Goal: Task Accomplishment & Management: Complete application form

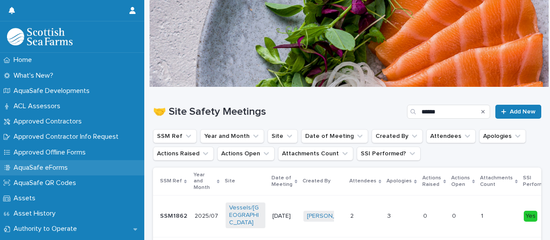
scroll to position [87, 0]
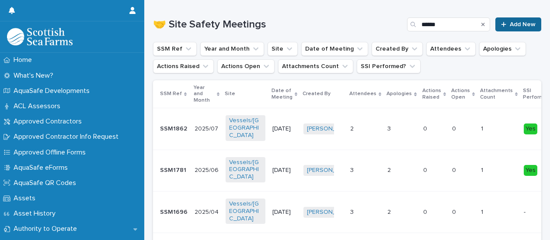
click at [519, 21] on span "Add New" at bounding box center [522, 24] width 26 height 6
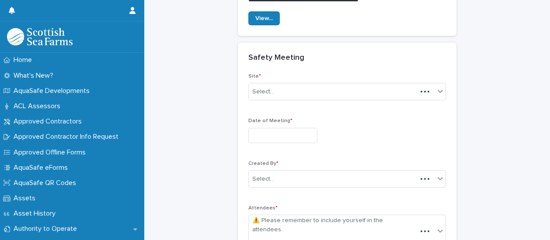
scroll to position [100, 0]
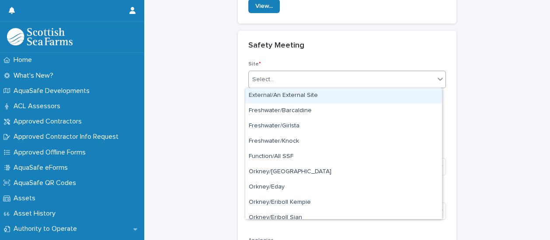
click at [273, 79] on div "Select..." at bounding box center [342, 80] width 186 height 14
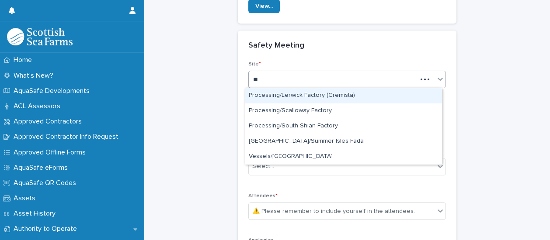
type input "***"
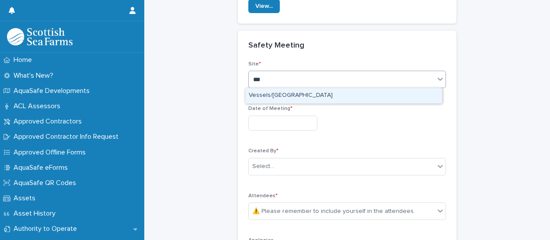
click at [263, 93] on div "Vessels/[GEOGRAPHIC_DATA]" at bounding box center [343, 95] width 197 height 15
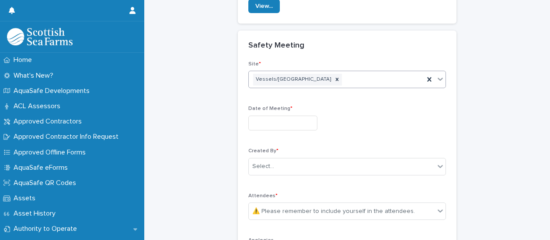
click at [262, 118] on input "text" at bounding box center [282, 123] width 69 height 15
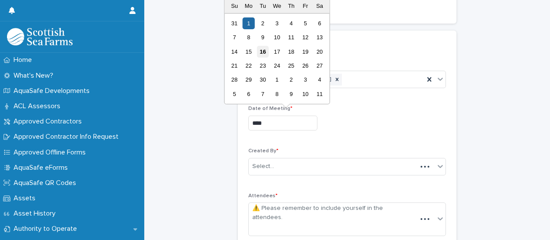
click at [263, 50] on div "16" at bounding box center [263, 52] width 12 height 12
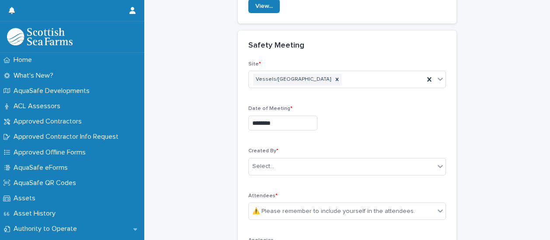
type input "*********"
click at [265, 163] on div "Select..." at bounding box center [263, 166] width 22 height 9
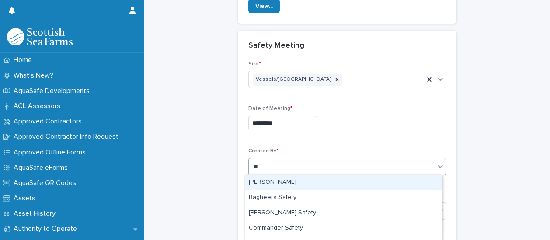
type input "***"
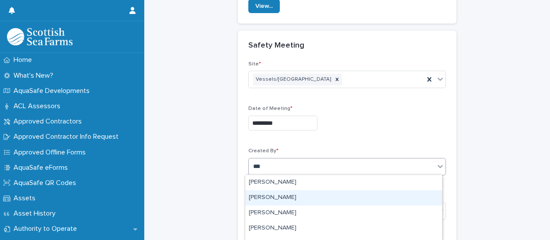
click at [261, 197] on div "[PERSON_NAME]" at bounding box center [343, 197] width 197 height 15
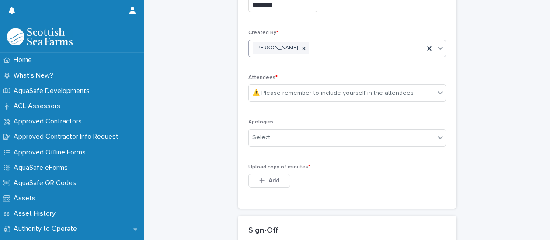
scroll to position [231, 0]
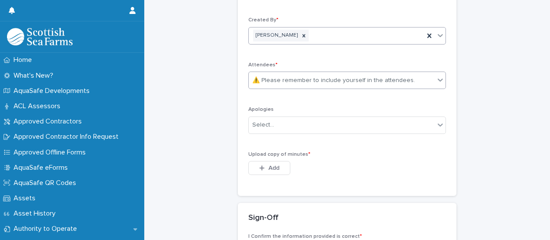
click at [281, 79] on div "⚠️ Please remember to include yourself in the attendees." at bounding box center [333, 80] width 163 height 9
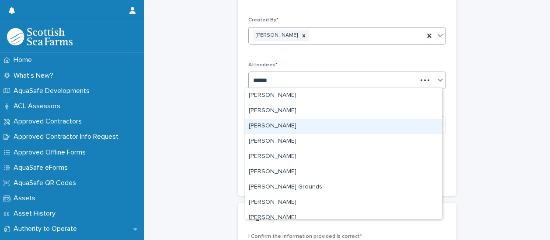
type input "*******"
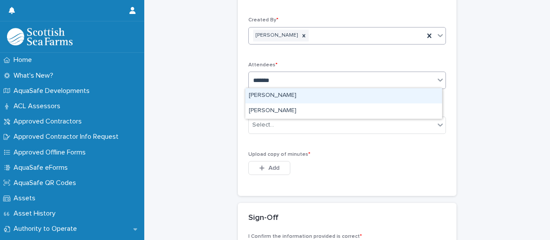
click at [280, 96] on div "[PERSON_NAME]" at bounding box center [343, 95] width 197 height 15
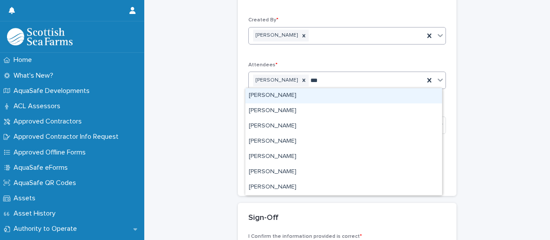
type input "****"
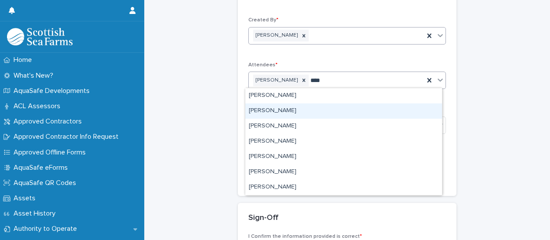
click at [286, 111] on div "[PERSON_NAME]" at bounding box center [343, 111] width 197 height 15
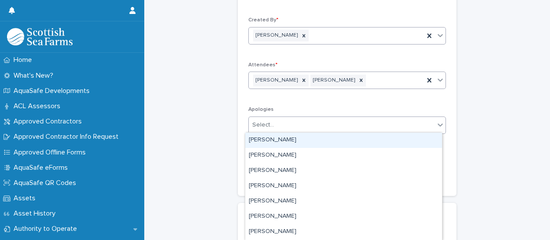
click at [287, 122] on div "Select..." at bounding box center [342, 125] width 186 height 14
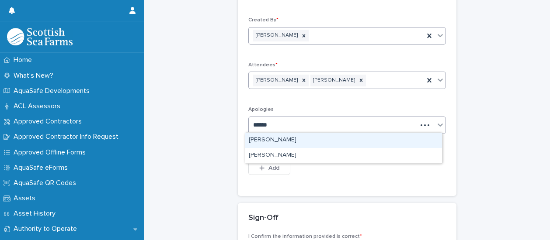
type input "*******"
click at [263, 139] on div "Ross Stevenson" at bounding box center [343, 140] width 197 height 15
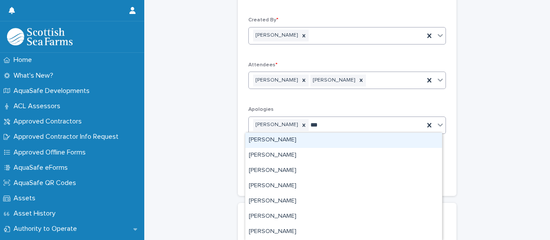
type input "****"
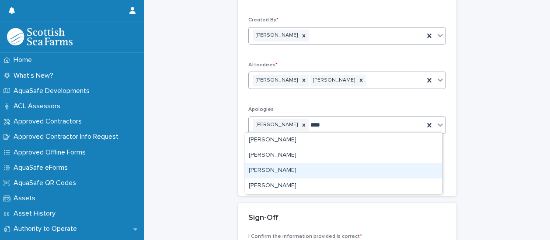
click at [283, 173] on div "[PERSON_NAME]" at bounding box center [343, 170] width 197 height 15
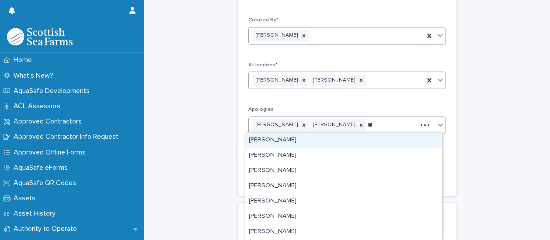
type input "***"
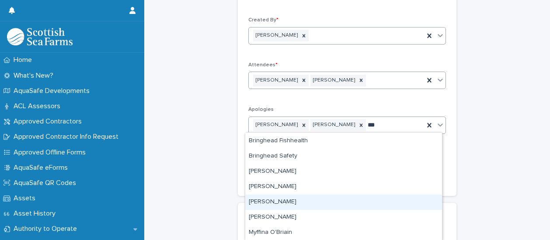
scroll to position [108, 0]
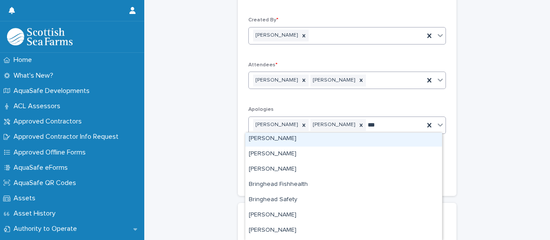
click at [275, 136] on div "Brian Ratter" at bounding box center [343, 139] width 197 height 15
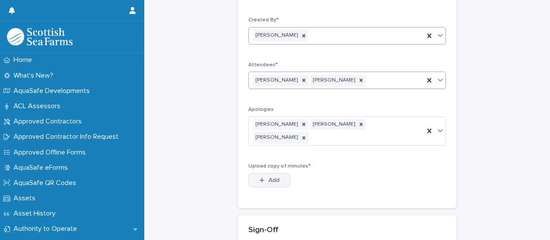
click at [260, 177] on icon "button" at bounding box center [261, 180] width 5 height 6
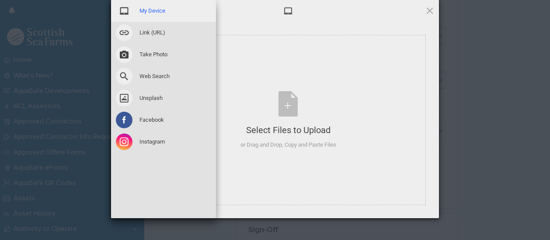
click at [154, 6] on div "My Device" at bounding box center [163, 11] width 105 height 22
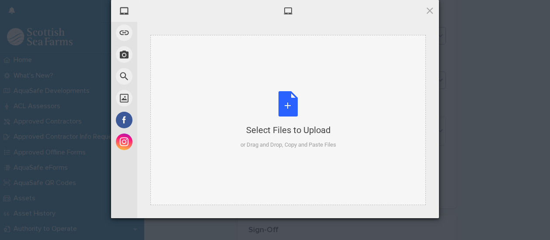
click at [292, 109] on div "Select Files to Upload or Drag and Drop, Copy and Paste Files" at bounding box center [288, 120] width 96 height 58
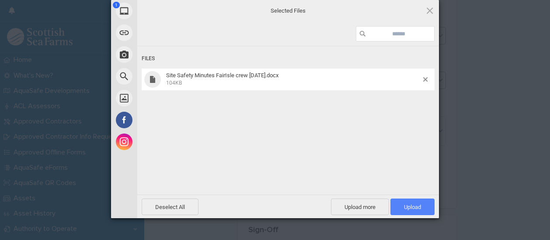
click at [411, 204] on span "Upload 1" at bounding box center [412, 207] width 17 height 7
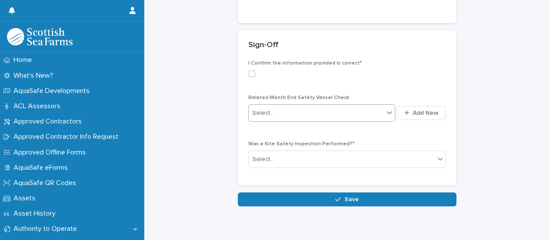
scroll to position [450, 0]
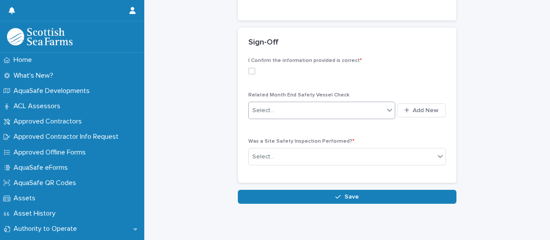
click at [373, 104] on div "Select..." at bounding box center [316, 111] width 135 height 14
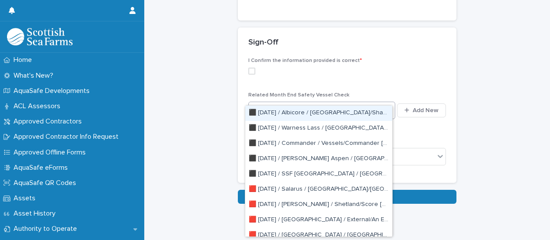
click at [405, 68] on label at bounding box center [346, 71] width 197 height 7
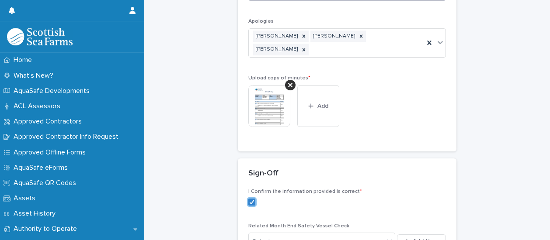
scroll to position [363, 0]
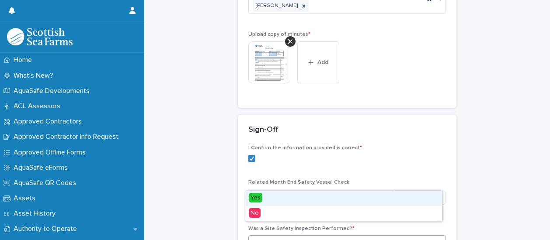
click at [405, 237] on div "Select..." at bounding box center [342, 244] width 186 height 14
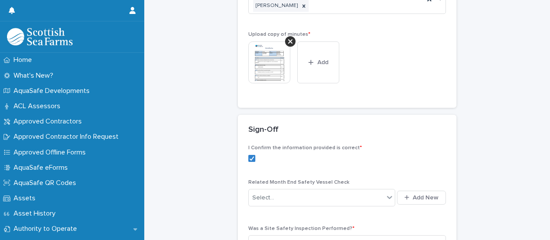
click at [419, 159] on div "I Confirm the information provided is correct * Related Month End Safety Vessel…" at bounding box center [346, 202] width 197 height 115
click at [424, 191] on button "Add New" at bounding box center [421, 198] width 49 height 14
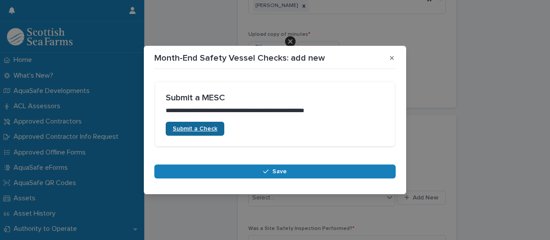
click at [203, 131] on span "Submit a Check" at bounding box center [195, 129] width 45 height 6
click at [394, 57] on button "button" at bounding box center [391, 58] width 14 height 14
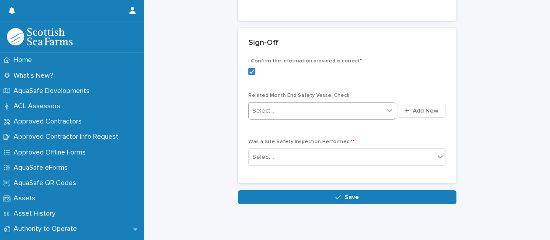
scroll to position [450, 0]
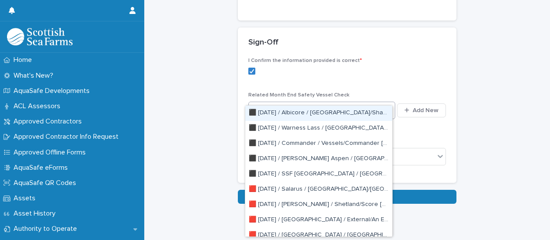
click at [347, 104] on div "Select..." at bounding box center [316, 111] width 135 height 14
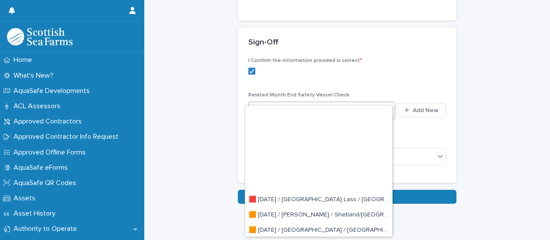
scroll to position [87, 0]
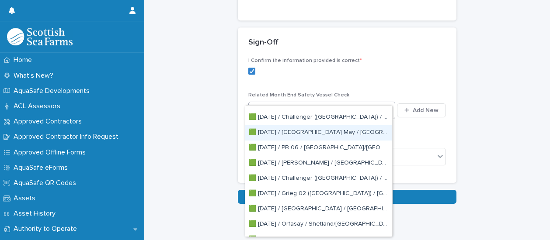
type input "**"
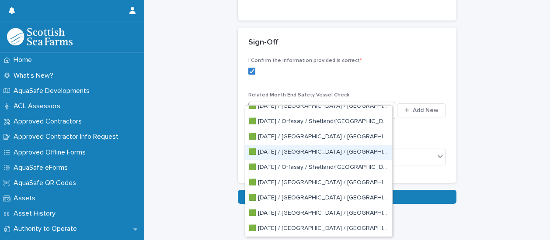
click at [351, 154] on div "🟩 2025-06-02 / Fair Isle / Vessels/Fair Isle [MESC113]" at bounding box center [318, 152] width 147 height 15
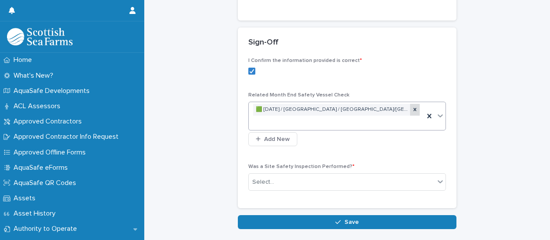
click at [412, 107] on icon at bounding box center [415, 110] width 6 height 6
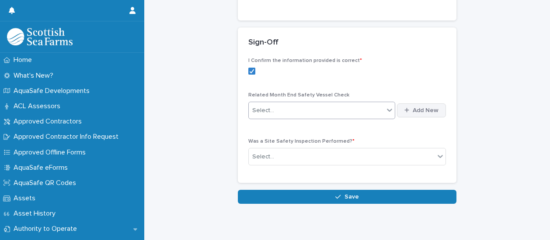
click at [418, 107] on span "Add New" at bounding box center [425, 110] width 26 height 6
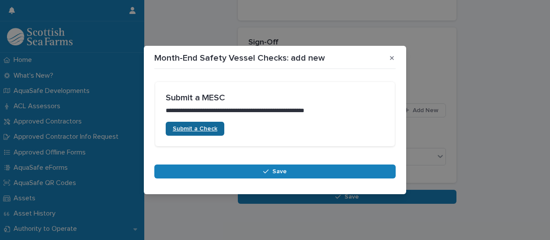
click at [211, 125] on link "Submit a Check" at bounding box center [195, 129] width 59 height 14
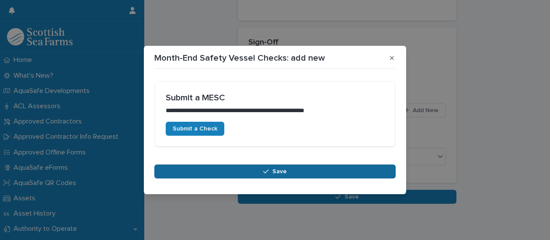
click at [259, 172] on button "Save" at bounding box center [274, 172] width 241 height 14
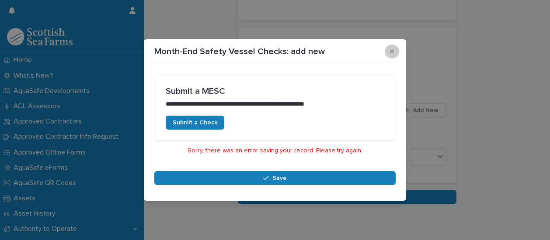
click at [391, 47] on button "button" at bounding box center [391, 52] width 14 height 14
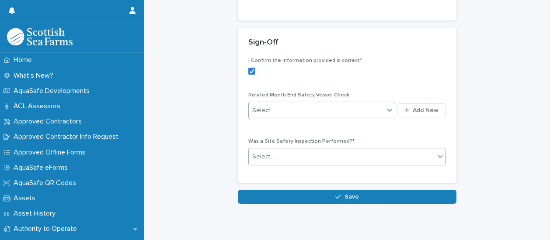
click at [341, 150] on div "Select..." at bounding box center [342, 157] width 186 height 14
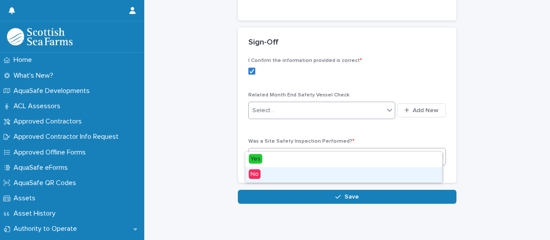
click at [304, 176] on div "No" at bounding box center [343, 174] width 197 height 15
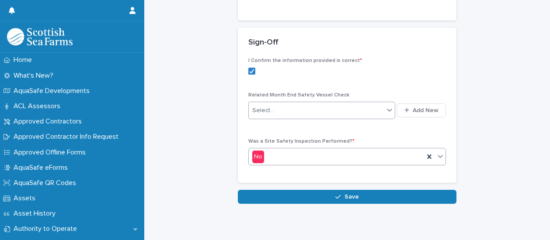
click at [370, 104] on div "Select..." at bounding box center [316, 111] width 135 height 14
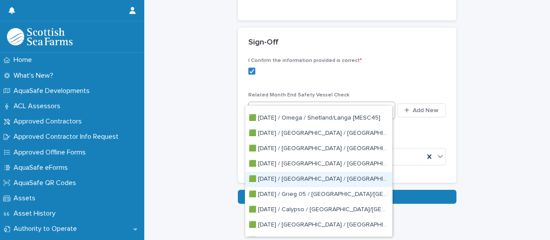
scroll to position [830, 0]
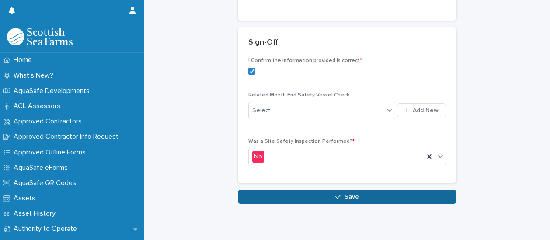
click at [403, 190] on button "Save" at bounding box center [347, 197] width 218 height 14
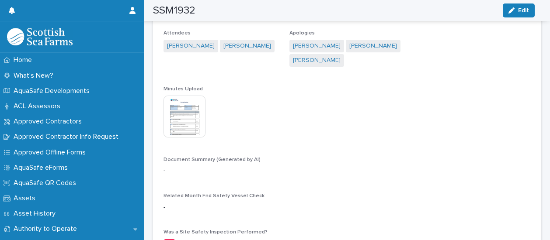
scroll to position [262, 0]
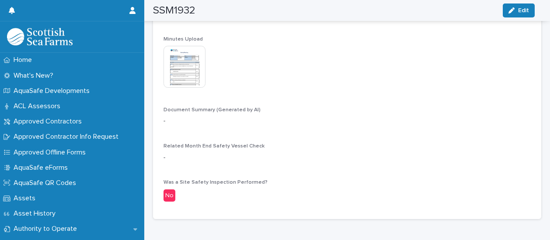
click at [194, 144] on span "Related Month End Safety Vessel Check" at bounding box center [213, 146] width 101 height 5
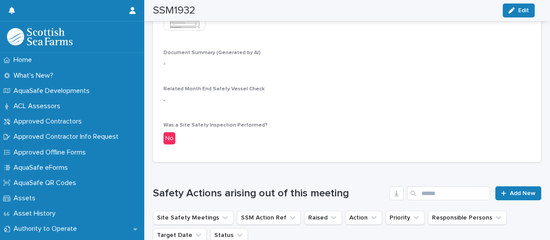
scroll to position [306, 0]
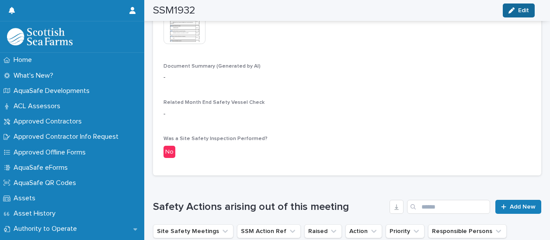
click at [509, 7] on icon "button" at bounding box center [511, 10] width 6 height 6
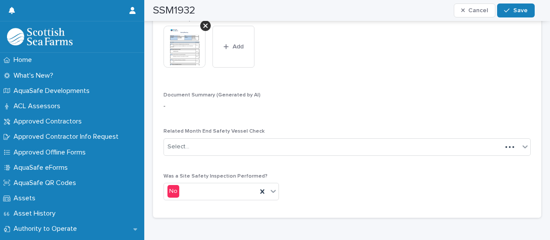
scroll to position [326, 0]
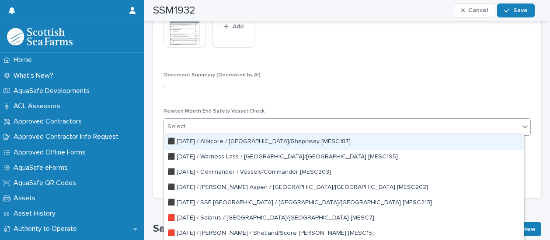
click at [493, 123] on div "Select..." at bounding box center [341, 127] width 355 height 14
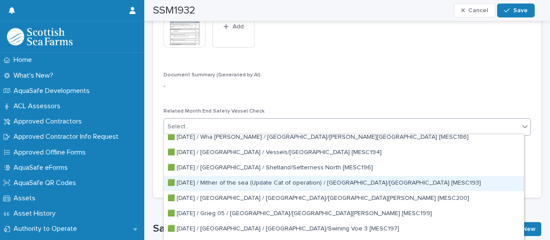
scroll to position [3059, 0]
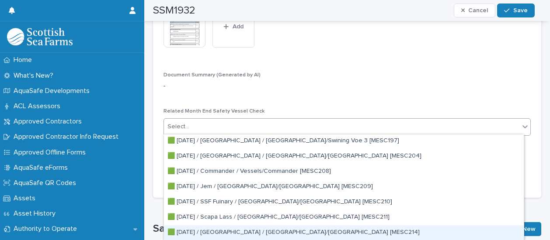
click at [301, 233] on div "🟩 2025-09-16 / Fair Isle / Vessels/Fair Isle [MESC214]" at bounding box center [344, 232] width 360 height 15
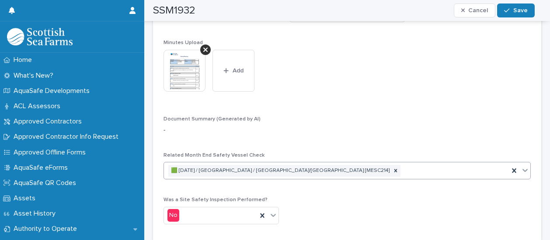
scroll to position [348, 0]
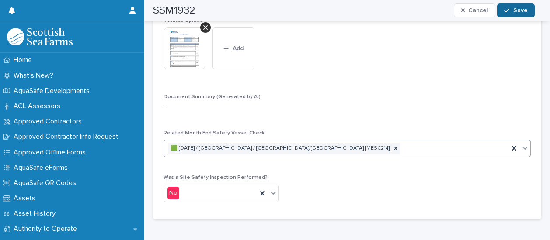
click at [512, 8] on div "button" at bounding box center [508, 10] width 9 height 6
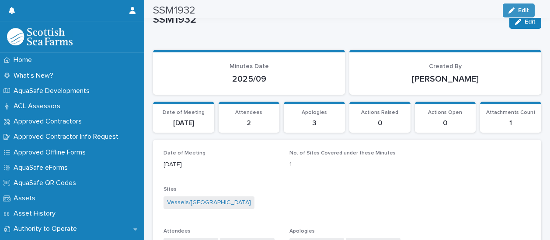
scroll to position [0, 0]
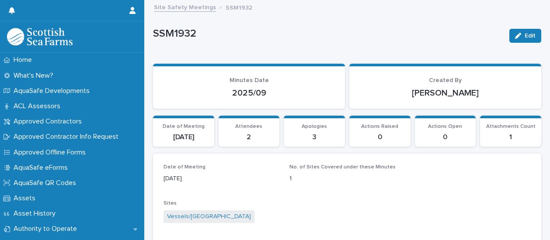
click at [180, 12] on div "Site Safety Meetings SSM1932" at bounding box center [350, 8] width 403 height 12
click at [179, 9] on link "Site Safety Meetings" at bounding box center [185, 7] width 62 height 10
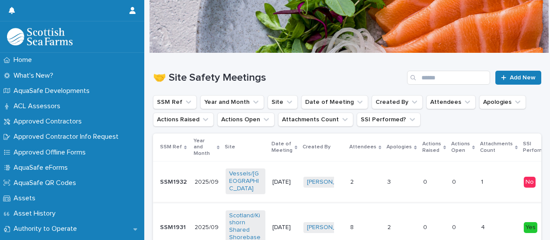
scroll to position [87, 0]
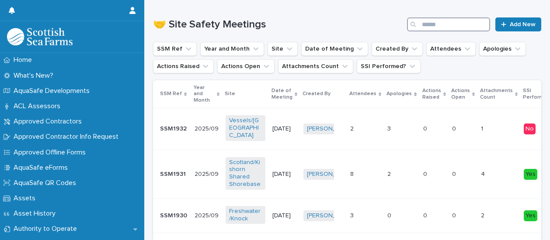
click at [435, 23] on input "Search" at bounding box center [448, 24] width 83 height 14
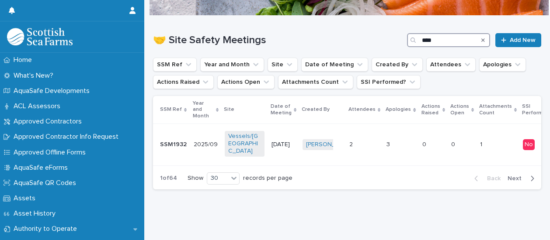
scroll to position [72, 0]
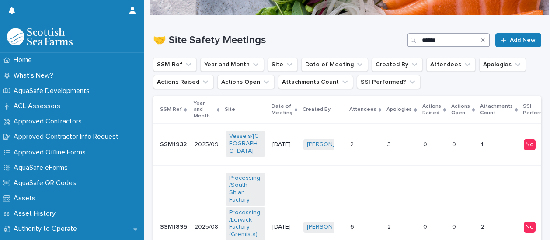
scroll to position [87, 0]
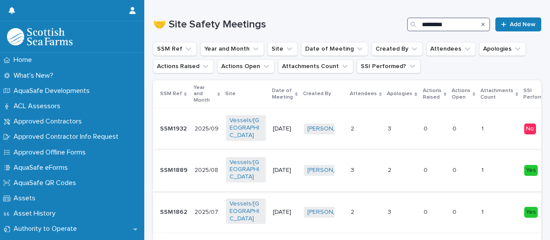
type input "*********"
click at [232, 157] on span "Vessels/[GEOGRAPHIC_DATA]" at bounding box center [246, 169] width 40 height 25
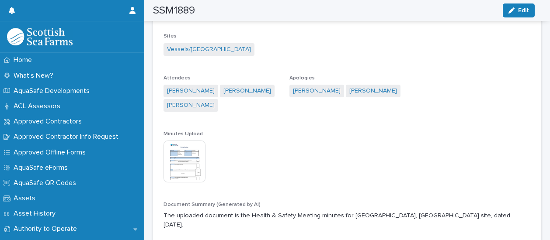
scroll to position [262, 0]
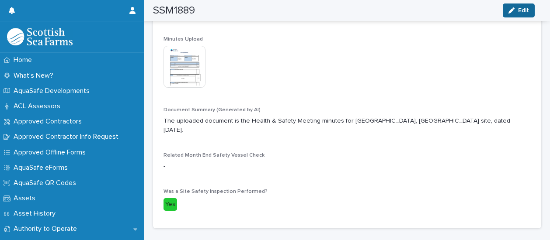
click at [529, 9] on button "Edit" at bounding box center [518, 10] width 32 height 14
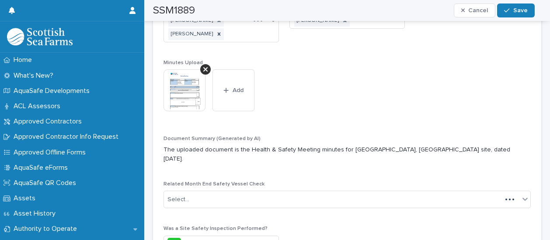
scroll to position [282, 0]
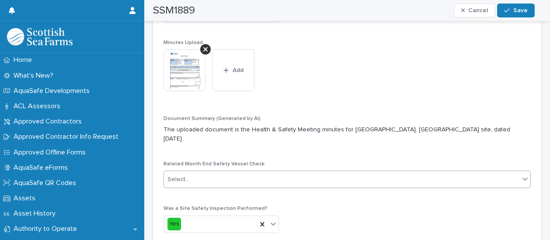
click at [469, 173] on div "Select..." at bounding box center [341, 180] width 355 height 14
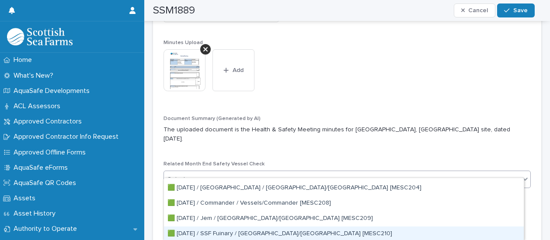
scroll to position [3059, 0]
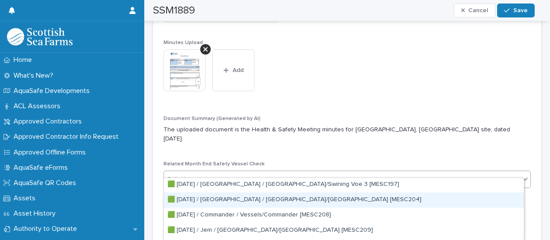
click at [308, 201] on div "🟩 2025-08-29 / Fair Isle / Orkney/Junction Road [MESC204]" at bounding box center [344, 200] width 360 height 15
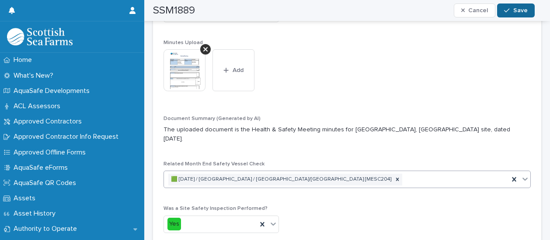
click at [515, 11] on span "Save" at bounding box center [520, 10] width 14 height 6
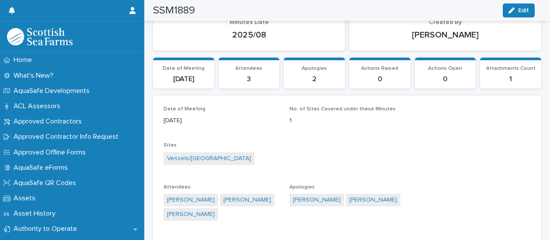
scroll to position [0, 0]
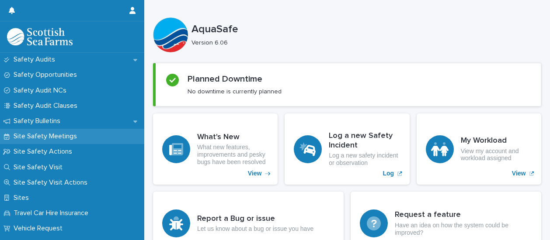
scroll to position [481, 0]
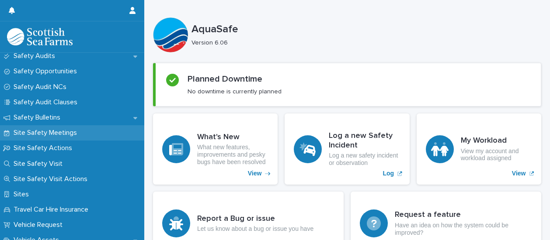
click at [47, 134] on p "Site Safety Meetings" at bounding box center [47, 133] width 74 height 8
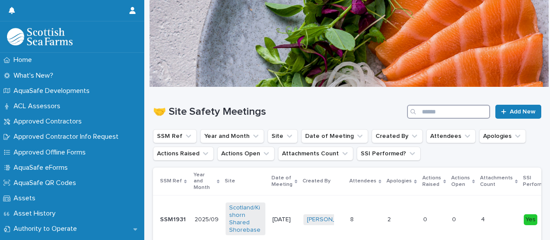
click at [429, 114] on input "Search" at bounding box center [448, 112] width 83 height 14
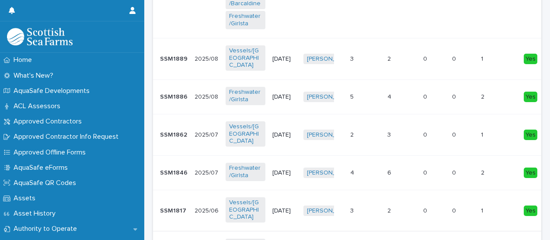
scroll to position [262, 0]
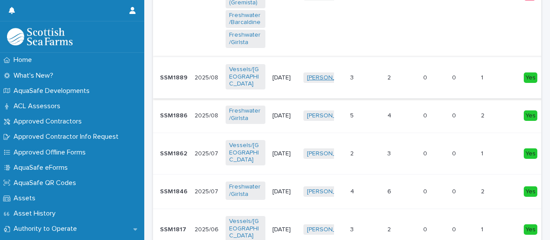
type input "****"
click at [325, 74] on link "Brian Ratter" at bounding box center [331, 77] width 48 height 7
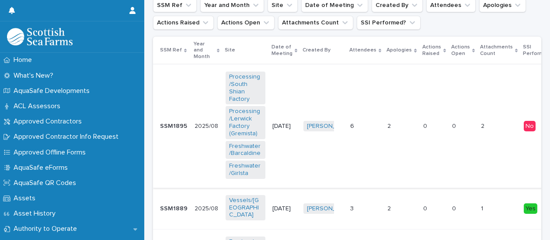
scroll to position [218, 0]
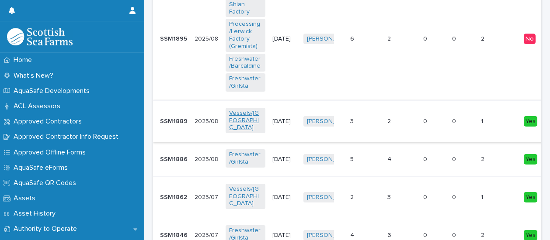
click at [244, 110] on link "Vessels/[GEOGRAPHIC_DATA]" at bounding box center [245, 121] width 33 height 22
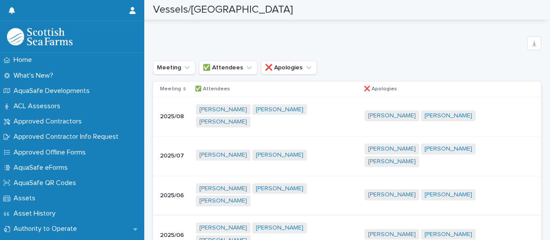
scroll to position [2755, 0]
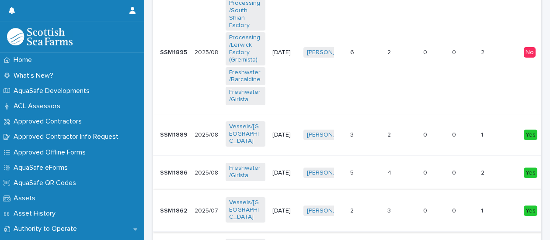
scroll to position [262, 0]
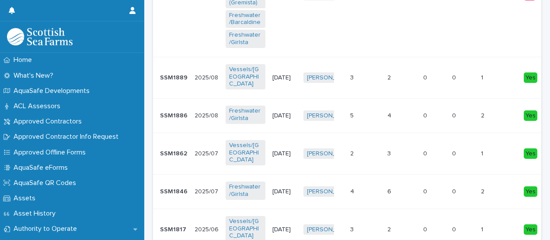
click at [481, 73] on p "1" at bounding box center [483, 77] width 4 height 9
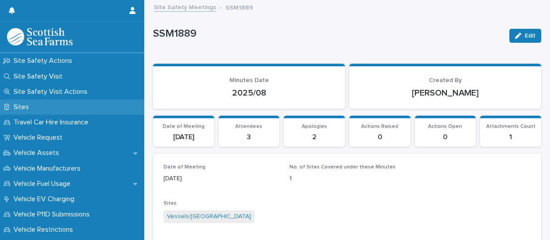
scroll to position [524, 0]
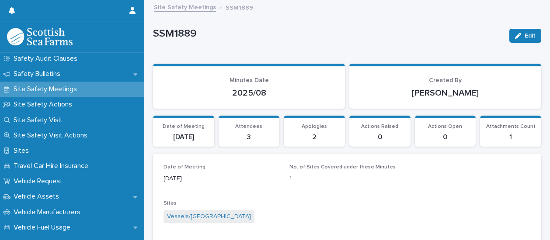
click at [80, 90] on p "Site Safety Meetings" at bounding box center [47, 89] width 74 height 8
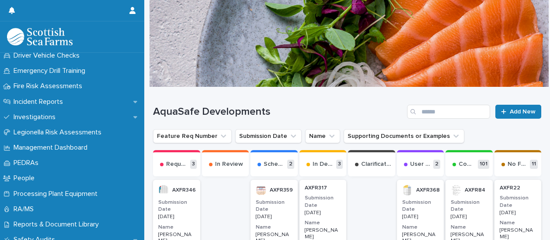
scroll to position [437, 0]
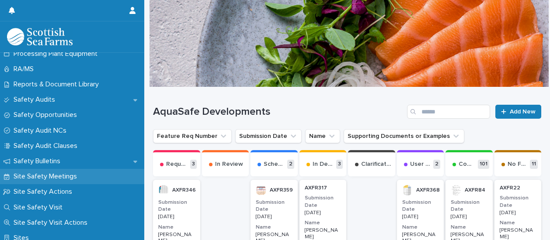
click at [72, 175] on p "Site Safety Meetings" at bounding box center [47, 177] width 74 height 8
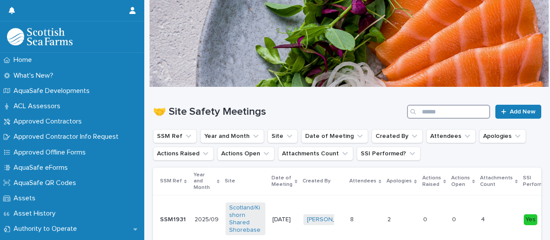
click at [428, 113] on input "Search" at bounding box center [448, 112] width 83 height 14
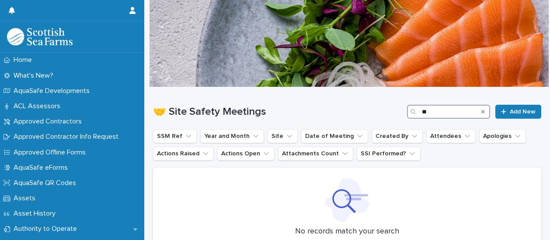
type input "*"
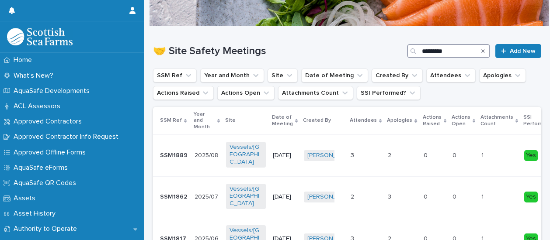
scroll to position [44, 0]
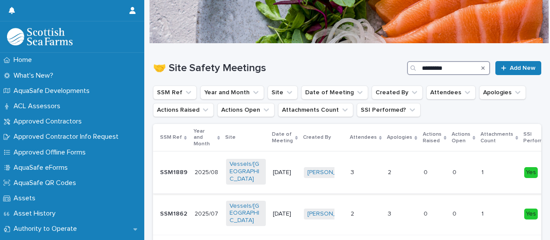
type input "*********"
click at [174, 167] on p "SSM1889" at bounding box center [174, 171] width 29 height 9
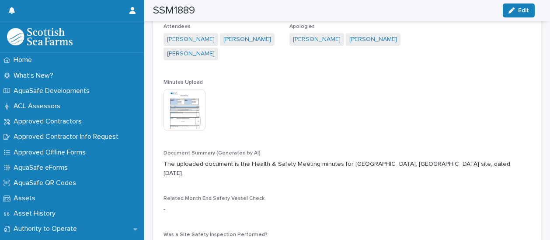
scroll to position [306, 0]
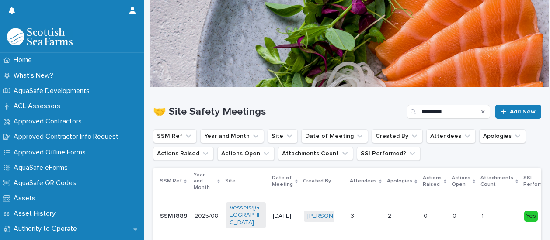
scroll to position [87, 0]
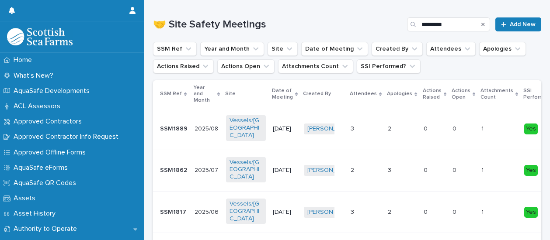
click at [281, 167] on p "[DATE]" at bounding box center [285, 170] width 24 height 7
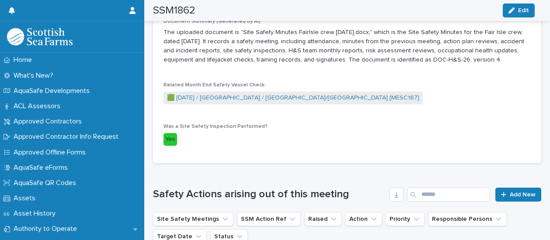
scroll to position [354, 0]
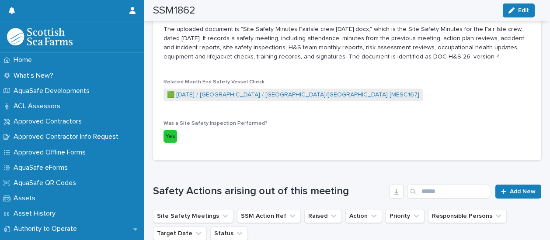
click at [215, 95] on link "🟩 2025-07-31 / Fair Isle / Vessels/Fair Isle [MESC167]" at bounding box center [293, 94] width 252 height 9
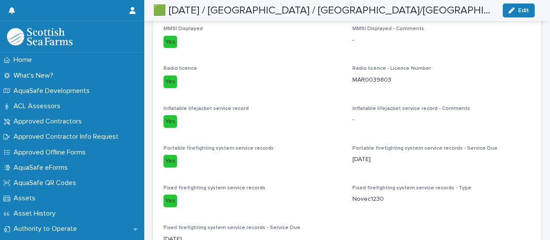
scroll to position [437, 0]
drag, startPoint x: 350, startPoint y: 79, endPoint x: 385, endPoint y: 80, distance: 35.4
click at [385, 80] on p "MAR0039803" at bounding box center [441, 80] width 178 height 9
drag, startPoint x: 385, startPoint y: 80, endPoint x: 380, endPoint y: 80, distance: 5.7
copy p "MAR0039803"
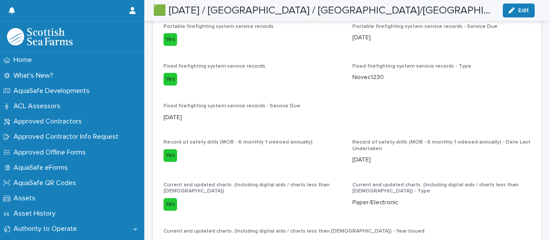
scroll to position [524, 0]
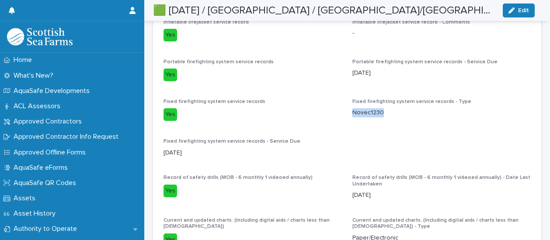
drag, startPoint x: 350, startPoint y: 114, endPoint x: 379, endPoint y: 114, distance: 29.7
click at [379, 114] on p "Novec1230" at bounding box center [441, 112] width 178 height 9
drag, startPoint x: 379, startPoint y: 114, endPoint x: 375, endPoint y: 113, distance: 4.5
copy p "Novec1230"
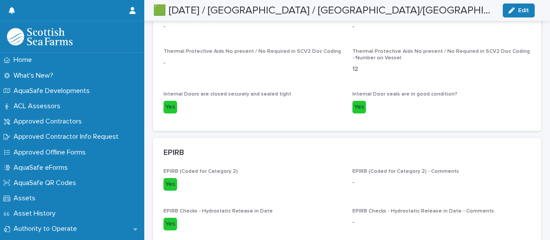
scroll to position [3116, 0]
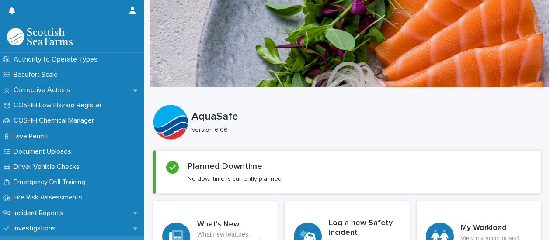
scroll to position [178, 0]
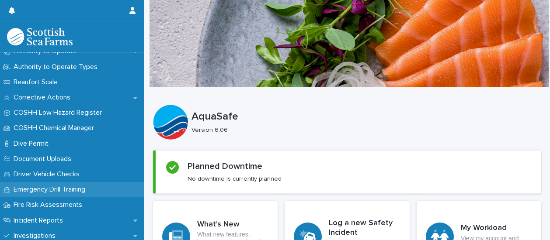
click at [78, 190] on p "Emergency Drill Training" at bounding box center [51, 190] width 82 height 8
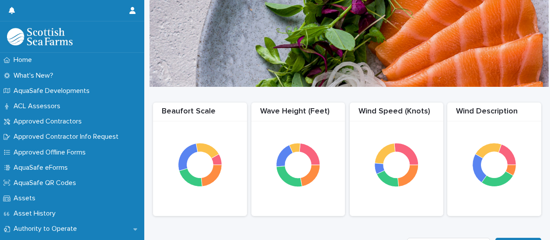
scroll to position [175, 0]
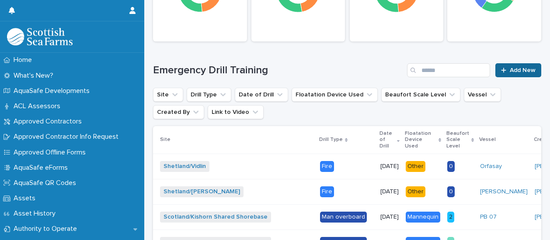
click at [509, 72] on span "Add New" at bounding box center [522, 70] width 26 height 6
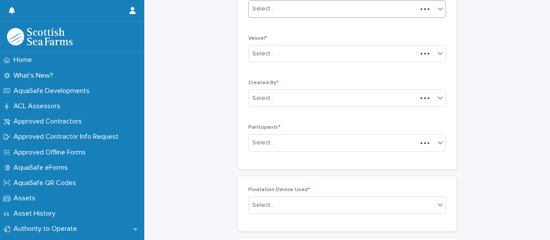
scroll to position [88, 0]
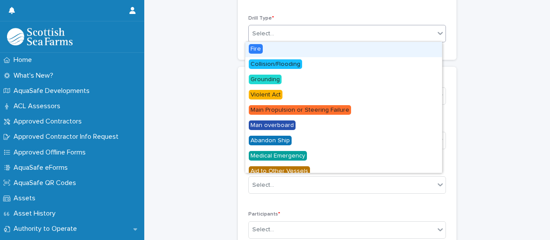
click at [287, 32] on div "Select..." at bounding box center [342, 34] width 186 height 14
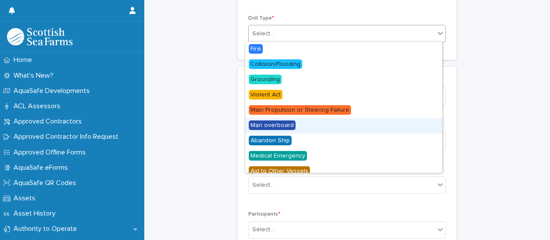
click at [271, 125] on span "Man overboard" at bounding box center [272, 126] width 47 height 10
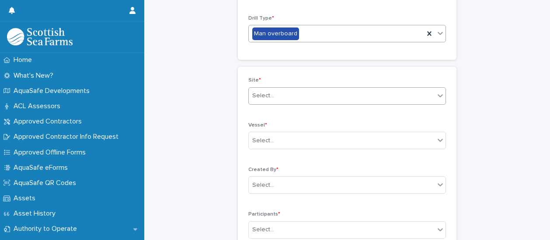
click at [279, 98] on div "Select..." at bounding box center [342, 96] width 186 height 14
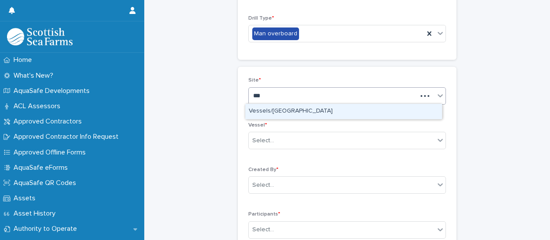
type input "****"
click at [274, 111] on div "Vessels/[GEOGRAPHIC_DATA]" at bounding box center [343, 111] width 197 height 15
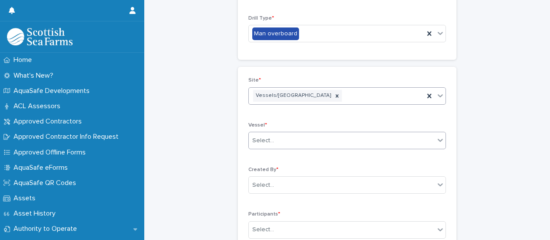
click at [273, 138] on div "Select..." at bounding box center [342, 141] width 186 height 14
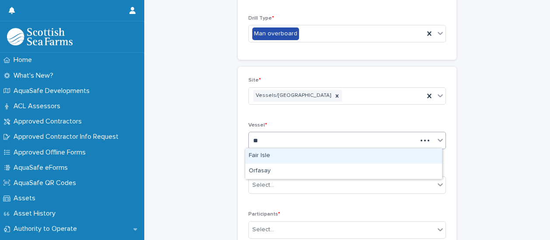
type input "***"
click at [284, 152] on div "Fair Isle" at bounding box center [343, 156] width 197 height 15
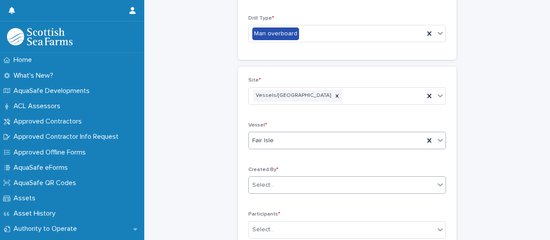
click at [278, 186] on div "Select..." at bounding box center [342, 185] width 186 height 14
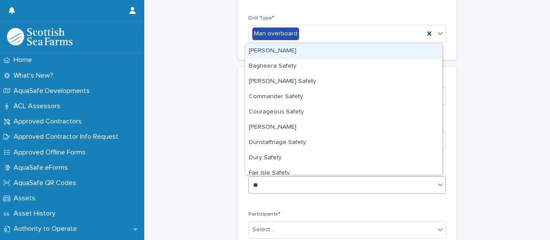
type input "***"
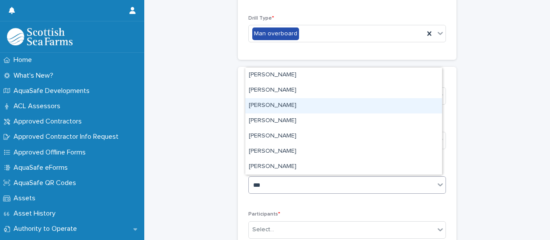
click at [268, 105] on div "[PERSON_NAME]" at bounding box center [343, 105] width 197 height 15
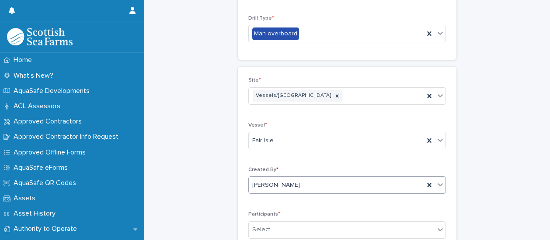
click at [278, 183] on span "[PERSON_NAME]" at bounding box center [276, 185] width 48 height 9
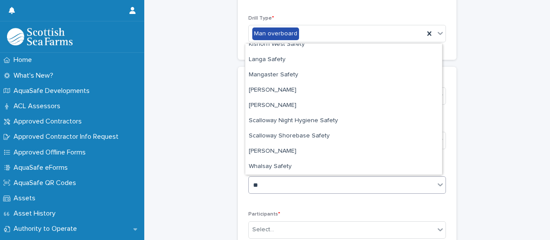
scroll to position [251, 0]
type input "***"
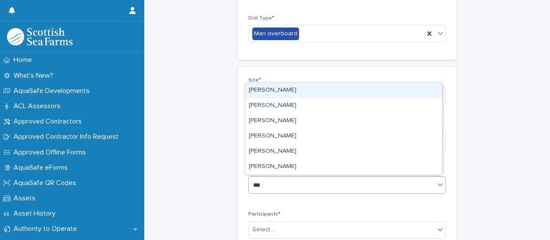
scroll to position [0, 0]
click at [278, 89] on div "[PERSON_NAME]" at bounding box center [343, 90] width 197 height 15
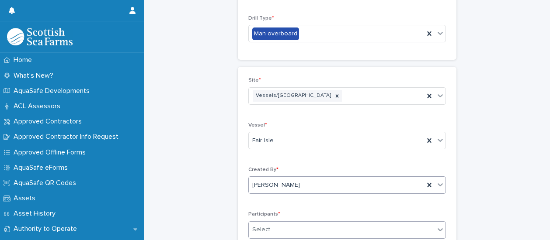
click at [276, 232] on div "Select..." at bounding box center [342, 230] width 186 height 14
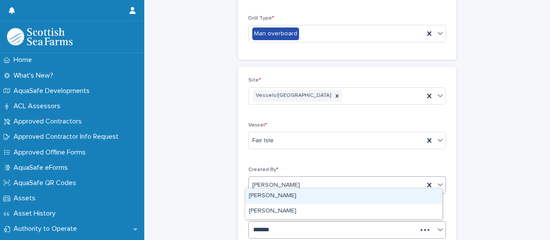
type input "********"
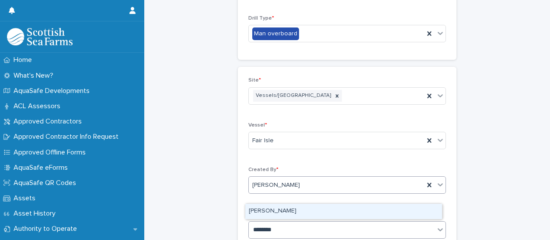
click at [280, 212] on div "[PERSON_NAME]" at bounding box center [343, 211] width 197 height 15
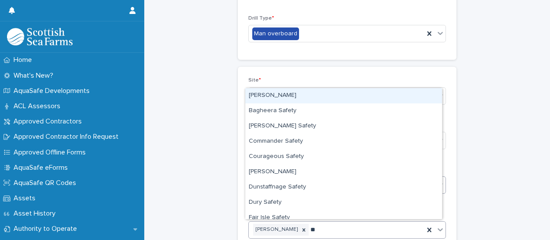
type input "***"
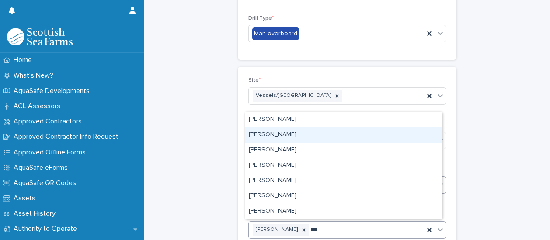
click at [280, 133] on div "[PERSON_NAME]" at bounding box center [343, 135] width 197 height 15
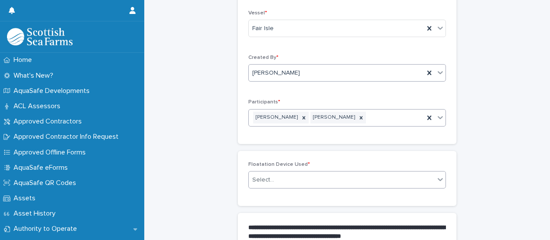
scroll to position [219, 0]
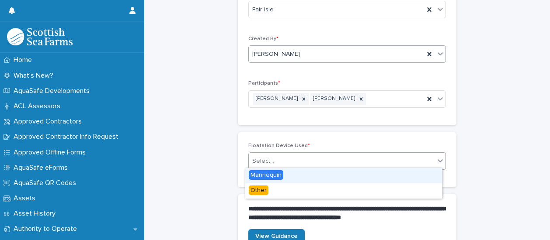
click at [286, 159] on div "Select..." at bounding box center [342, 161] width 186 height 14
click at [263, 172] on span "Mannequin" at bounding box center [266, 175] width 35 height 10
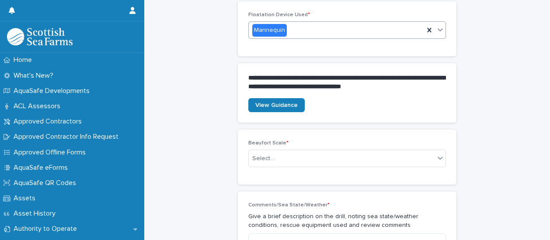
scroll to position [394, 0]
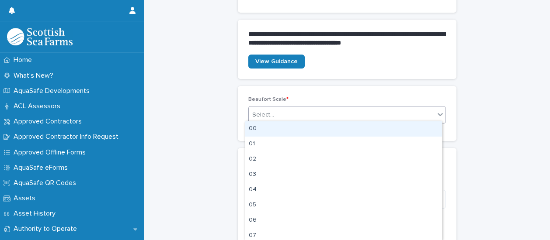
click at [294, 112] on div "Select..." at bounding box center [342, 115] width 186 height 14
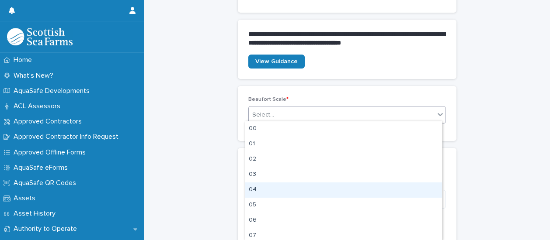
click at [282, 185] on div "04" at bounding box center [343, 190] width 197 height 15
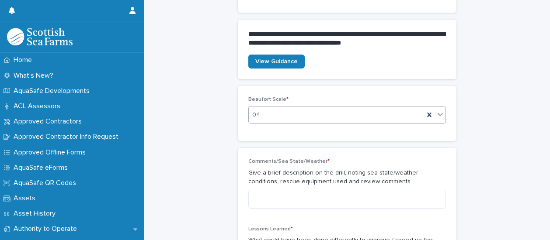
scroll to position [481, 0]
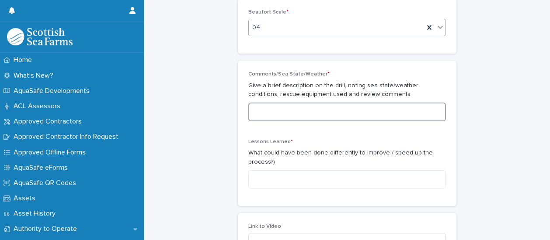
drag, startPoint x: 291, startPoint y: 108, endPoint x: 318, endPoint y: 104, distance: 27.4
click at [291, 108] on textarea at bounding box center [346, 112] width 197 height 18
type textarea "**********"
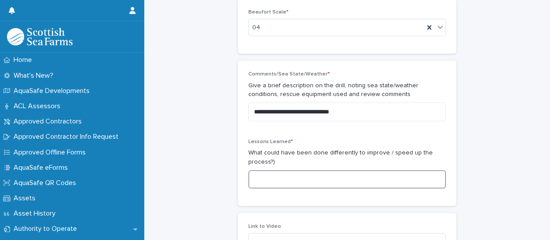
click at [311, 182] on textarea at bounding box center [346, 179] width 197 height 18
type textarea "*"
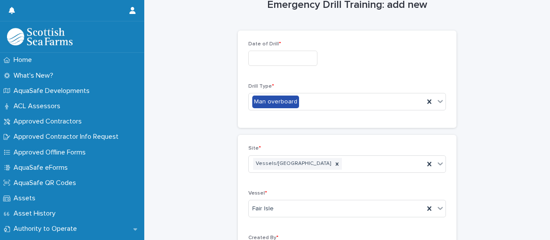
scroll to position [0, 0]
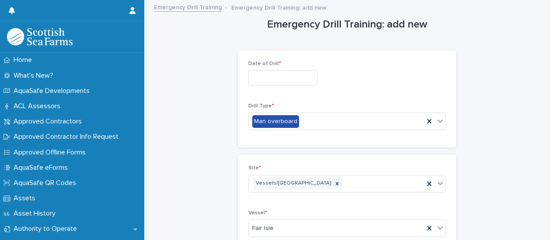
type textarea "****"
click at [271, 75] on input "text" at bounding box center [282, 77] width 69 height 15
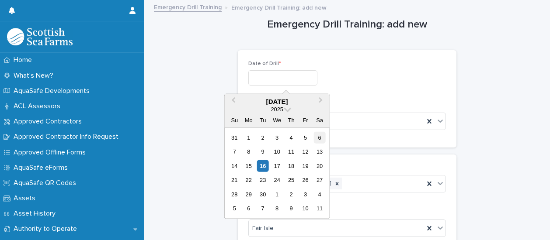
click at [318, 135] on div "6" at bounding box center [319, 138] width 12 height 12
type input "**********"
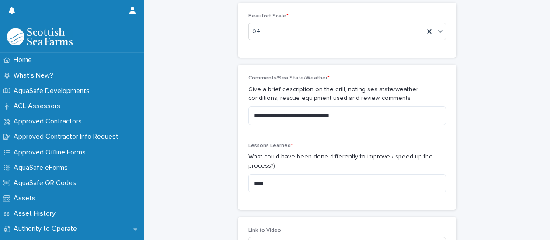
scroll to position [481, 0]
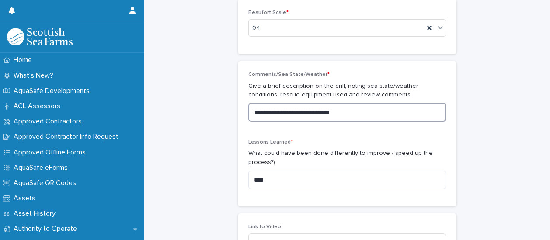
click at [363, 109] on textarea "**********" at bounding box center [346, 112] width 197 height 18
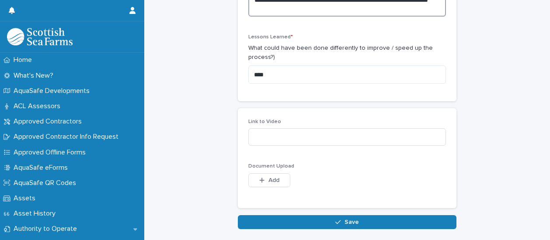
scroll to position [612, 0]
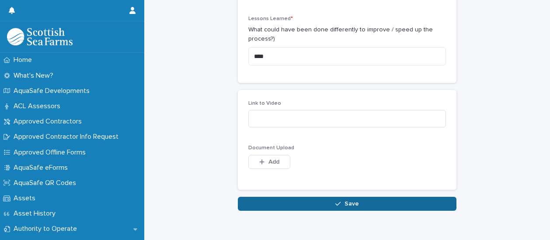
type textarea "**********"
click at [327, 202] on button "Save" at bounding box center [347, 204] width 218 height 14
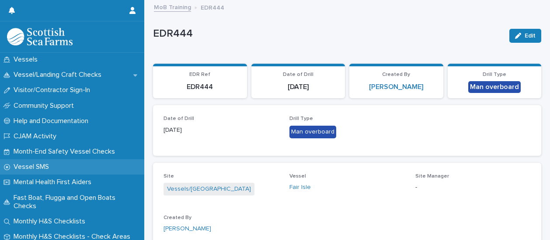
scroll to position [786, 0]
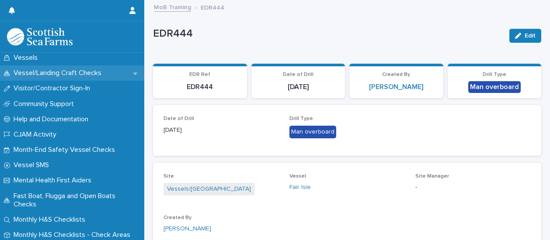
click at [96, 71] on p "Vessel/Landing Craft Checks" at bounding box center [59, 73] width 98 height 8
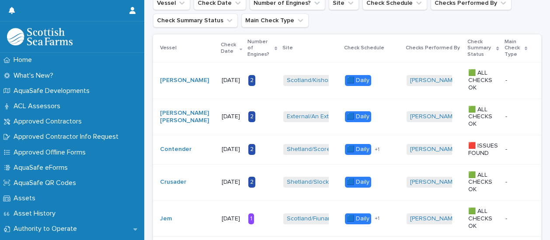
scroll to position [87, 0]
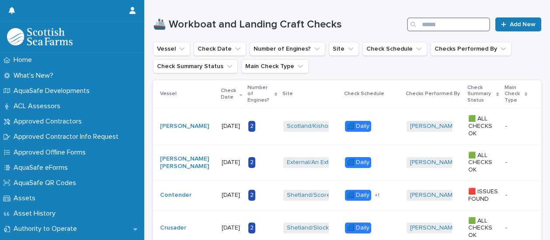
click at [430, 27] on input "Search" at bounding box center [448, 24] width 83 height 14
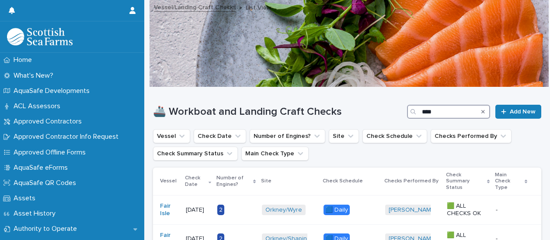
drag, startPoint x: 441, startPoint y: 111, endPoint x: 403, endPoint y: 112, distance: 38.5
click at [407, 112] on div "****" at bounding box center [448, 112] width 83 height 14
type input "*********"
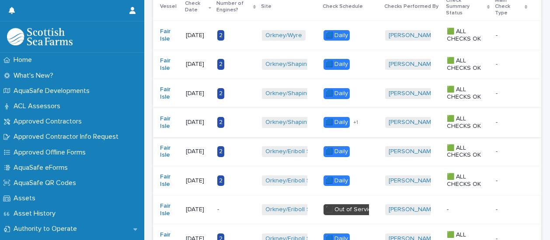
scroll to position [131, 0]
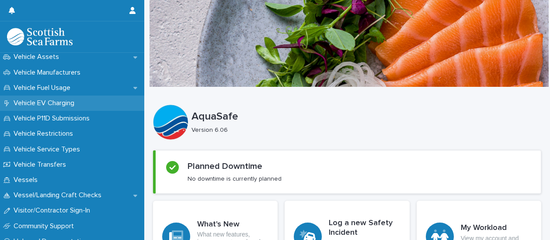
scroll to position [699, 0]
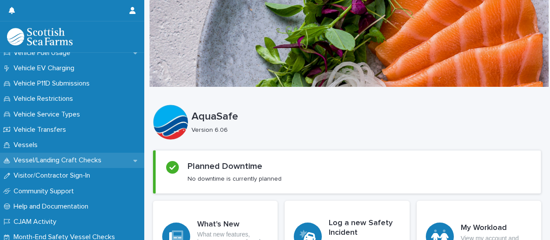
click at [43, 162] on p "Vessel/Landing Craft Checks" at bounding box center [59, 160] width 98 height 8
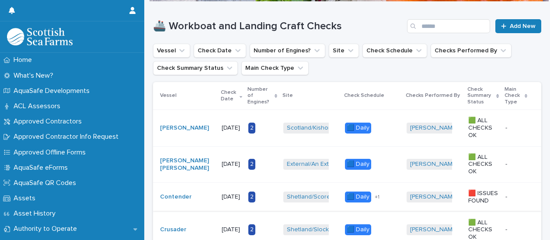
scroll to position [44, 0]
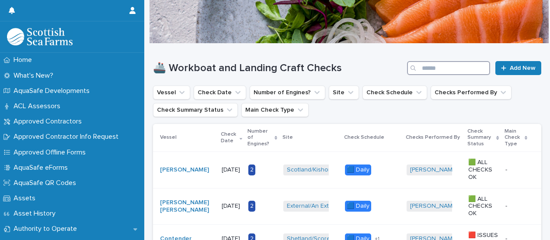
click at [418, 65] on input "Search" at bounding box center [448, 68] width 83 height 14
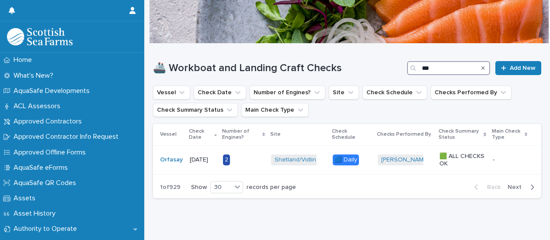
type input "****"
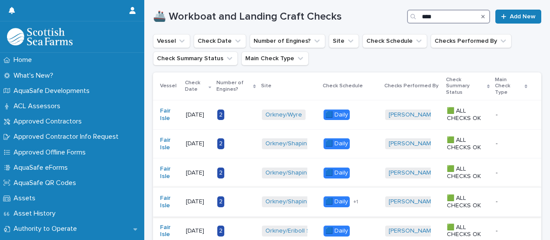
scroll to position [87, 0]
